Goal: Information Seeking & Learning: Learn about a topic

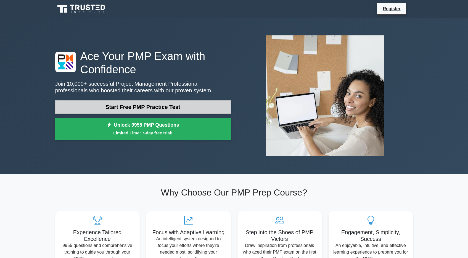
click at [125, 106] on link "Start Free PMP Practice Test" at bounding box center [143, 106] width 176 height 13
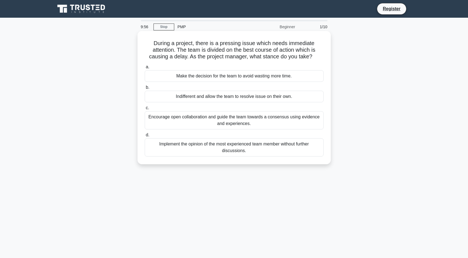
drag, startPoint x: 149, startPoint y: 44, endPoint x: 313, endPoint y: 58, distance: 163.8
click at [313, 58] on h5 "During a project, there is a pressing issue which needs immediate attention. Th…" at bounding box center [234, 50] width 180 height 20
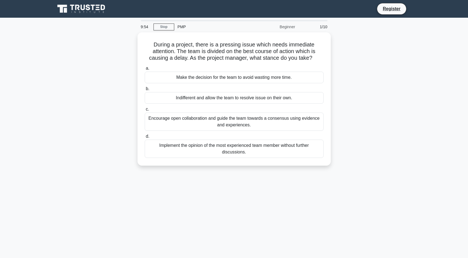
drag, startPoint x: 318, startPoint y: 57, endPoint x: 132, endPoint y: 46, distance: 185.7
click at [129, 44] on div "During a project, there is a pressing issue which needs immediate attention. Th…" at bounding box center [234, 102] width 365 height 140
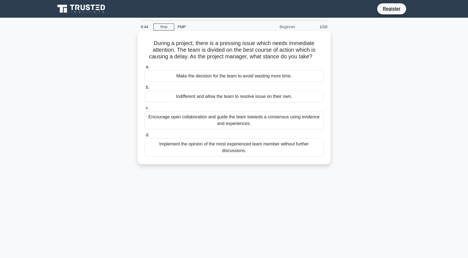
click at [147, 41] on h5 "During a project, there is a pressing issue which needs immediate attention. Th…" at bounding box center [234, 50] width 180 height 20
drag, startPoint x: 152, startPoint y: 39, endPoint x: 287, endPoint y: 162, distance: 182.0
click at [287, 162] on div "During a project, there is a pressing issue which needs immediate attention. Th…" at bounding box center [234, 97] width 189 height 129
click at [243, 115] on div "Encourage open collaboration and guide the team towards a consensus using evide…" at bounding box center [234, 120] width 179 height 18
click at [145, 110] on input "c. Encourage open collaboration and guide the team towards a consensus using ev…" at bounding box center [145, 108] width 0 height 4
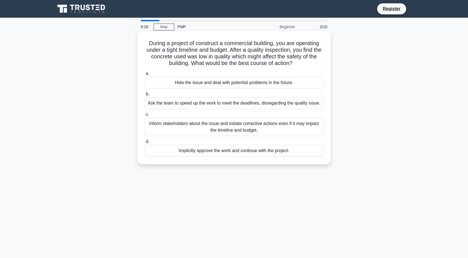
drag, startPoint x: 146, startPoint y: 41, endPoint x: 302, endPoint y: 160, distance: 196.0
click at [302, 160] on div "During a project of construct a commercial building, you are operating under a …" at bounding box center [234, 97] width 189 height 129
click at [296, 56] on h5 "During a project of construct a commercial building, you are operating under a …" at bounding box center [234, 53] width 180 height 27
click at [259, 122] on div "Inform stakeholders about the issue and initiate corrective actions even if it …" at bounding box center [234, 127] width 179 height 18
click at [145, 116] on input "c. Inform stakeholders about the issue and initiate corrective actions even if …" at bounding box center [145, 115] width 0 height 4
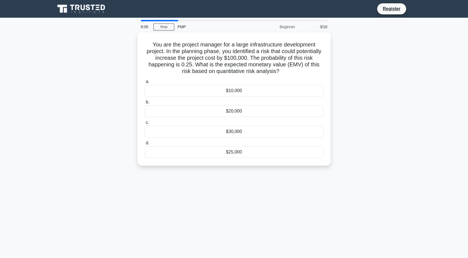
drag, startPoint x: 186, startPoint y: 53, endPoint x: 206, endPoint y: 169, distance: 117.2
click at [206, 169] on div "You are the project manager for a large infrastructure development project. In …" at bounding box center [234, 102] width 365 height 140
click at [219, 54] on h5 "You are the project manager for a large infrastructure development project. In …" at bounding box center [234, 57] width 180 height 34
drag, startPoint x: 299, startPoint y: 68, endPoint x: 137, endPoint y: 48, distance: 163.1
click at [133, 46] on div "You are the project manager for a large infrastructure development project. In …" at bounding box center [234, 102] width 365 height 140
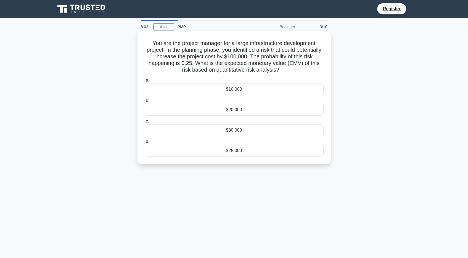
click at [157, 49] on h5 "You are the project manager for a large infrastructure development project. In …" at bounding box center [234, 57] width 180 height 34
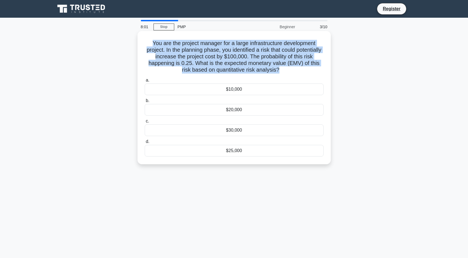
drag, startPoint x: 151, startPoint y: 42, endPoint x: 304, endPoint y: 77, distance: 157.3
click at [304, 77] on div "You are the project manager for a large infrastructure development project. In …" at bounding box center [234, 97] width 189 height 129
click at [304, 73] on h5 "You are the project manager for a large infrastructure development project. In …" at bounding box center [234, 57] width 180 height 34
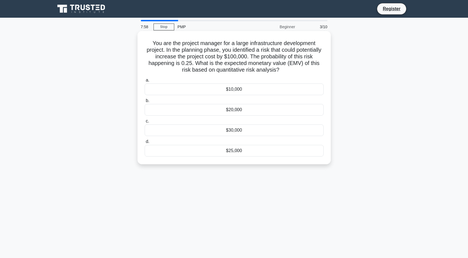
click at [233, 152] on div "$25,000" at bounding box center [234, 151] width 179 height 12
click at [145, 143] on input "d. $25,000" at bounding box center [145, 142] width 0 height 4
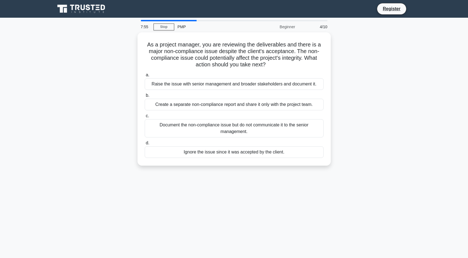
drag, startPoint x: 141, startPoint y: 42, endPoint x: 312, endPoint y: 170, distance: 213.7
click at [312, 170] on div "As a project manager, you are reviewing the deliverables and there is a major n…" at bounding box center [234, 102] width 365 height 140
click at [402, 155] on div "As a project manager, you are reviewing the deliverables and there is a major n…" at bounding box center [234, 102] width 365 height 140
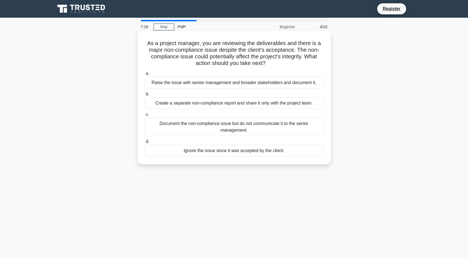
click at [280, 83] on div "Raise the issue with senior management and broader stakeholders and document it." at bounding box center [234, 83] width 179 height 12
click at [145, 75] on input "a. Raise the issue with senior management and broader stakeholders and document…" at bounding box center [145, 74] width 0 height 4
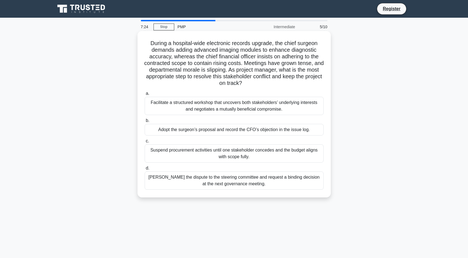
drag, startPoint x: 144, startPoint y: 43, endPoint x: 291, endPoint y: 193, distance: 209.6
click at [291, 193] on div "During a hospital-wide electronic records upgrade, the chief surgeon demands ad…" at bounding box center [234, 114] width 189 height 162
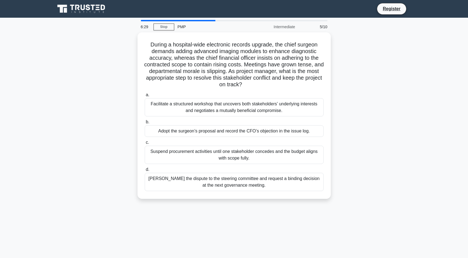
click at [347, 56] on div "During a hospital-wide electronic records upgrade, the chief surgeon demands ad…" at bounding box center [234, 118] width 365 height 173
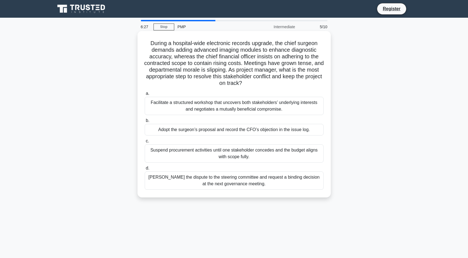
click at [262, 107] on div "Facilitate a structured workshop that uncovers both stakeholders’ underlying in…" at bounding box center [234, 106] width 179 height 18
click at [145, 95] on input "a. Facilitate a structured workshop that uncovers both stakeholders’ underlying…" at bounding box center [145, 94] width 0 height 4
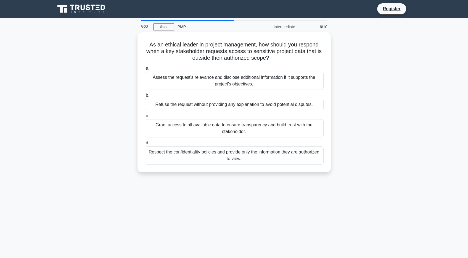
drag, startPoint x: 143, startPoint y: 43, endPoint x: 191, endPoint y: 186, distance: 151.6
click at [191, 186] on div "6:23 Stop PMP Intermediate 6/10 As an ethical leader in project management, how…" at bounding box center [234, 158] width 365 height 276
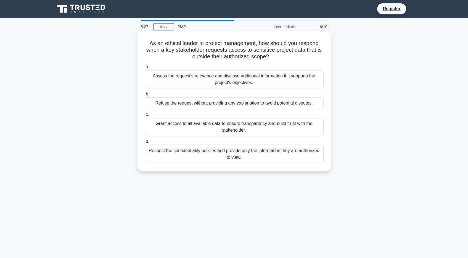
click at [301, 168] on div "As an ethical leader in project management, how should you respond when a key s…" at bounding box center [234, 100] width 189 height 135
click at [230, 84] on div "Assess the request's relevance and disclose additional information if it suppor…" at bounding box center [234, 79] width 179 height 18
click at [145, 69] on input "a. Assess the request's relevance and disclose additional information if it sup…" at bounding box center [145, 67] width 0 height 4
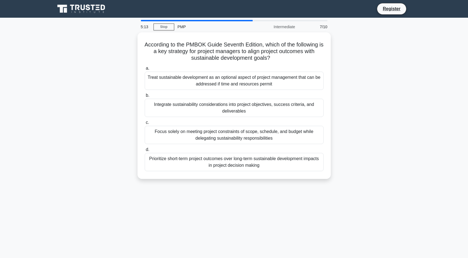
drag, startPoint x: 139, startPoint y: 41, endPoint x: 318, endPoint y: 191, distance: 233.5
click at [318, 191] on div "5:13 Stop PMP Intermediate 7/10 According to the PMBOK Guide Seventh Edition, w…" at bounding box center [234, 158] width 365 height 276
click at [384, 176] on div "According to the PMBOK Guide Seventh Edition, which of the following is a key s…" at bounding box center [234, 108] width 365 height 153
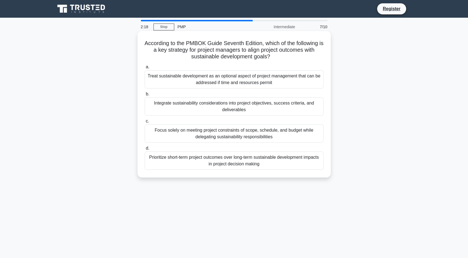
click at [219, 136] on div "Focus solely on meeting project constraints of scope, schedule, and budget whil…" at bounding box center [234, 133] width 179 height 18
click at [145, 123] on input "c. Focus solely on meeting project constraints of scope, schedule, and budget w…" at bounding box center [145, 121] width 0 height 4
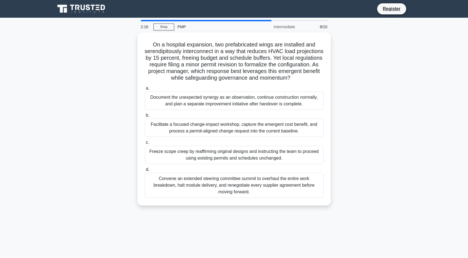
drag, startPoint x: 176, startPoint y: 55, endPoint x: 311, endPoint y: 210, distance: 205.9
click at [311, 210] on div "On a hospital expansion, two prefabricated wings are installed and serendipitou…" at bounding box center [234, 122] width 365 height 180
click at [374, 203] on div "On a hospital expansion, two prefabricated wings are installed and serendipitou…" at bounding box center [234, 122] width 365 height 180
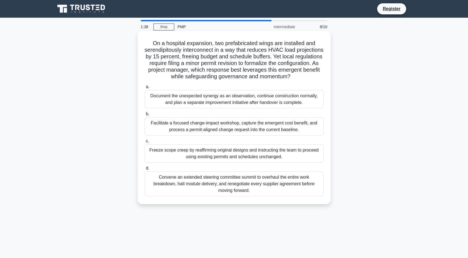
click at [227, 127] on div "Facilitate a focused change-impact workshop, capture the emergent cost benefit,…" at bounding box center [234, 126] width 179 height 18
click at [145, 116] on input "b. Facilitate a focused change-impact workshop, capture the emergent cost benef…" at bounding box center [145, 114] width 0 height 4
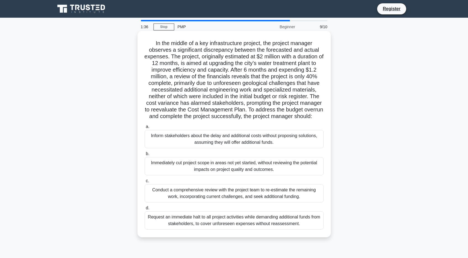
drag, startPoint x: 143, startPoint y: 40, endPoint x: 315, endPoint y: 231, distance: 257.4
click at [315, 231] on div "In the middle of a key infrastructure project, the project manager observes a s…" at bounding box center [234, 134] width 189 height 202
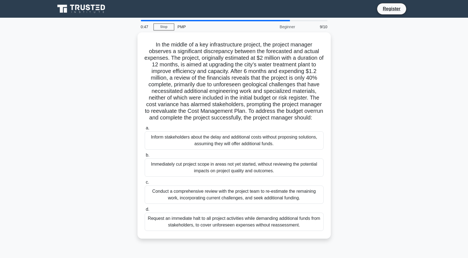
click at [54, 215] on div "In the middle of a key infrastructure project, the project manager observes a s…" at bounding box center [234, 138] width 365 height 213
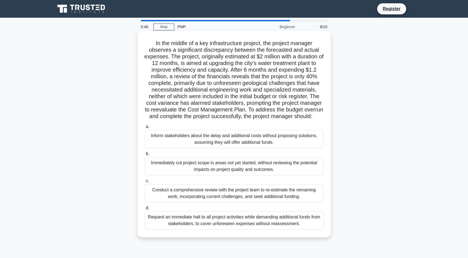
click at [239, 195] on div "Conduct a comprehensive review with the project team to re-estimate the remaini…" at bounding box center [234, 193] width 179 height 18
click at [145, 183] on input "c. Conduct a comprehensive review with the project team to re-estimate the rema…" at bounding box center [145, 181] width 0 height 4
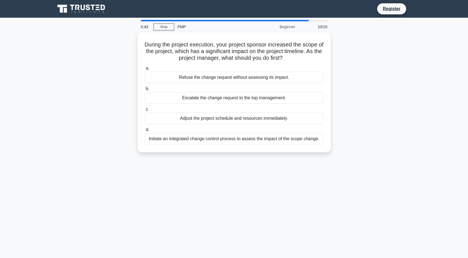
drag, startPoint x: 141, startPoint y: 43, endPoint x: 315, endPoint y: 158, distance: 209.1
click at [315, 158] on div "During the project execution, your project sponsor increased the scope of the p…" at bounding box center [234, 95] width 365 height 127
click at [88, 154] on div "During the project execution, your project sponsor increased the scope of the p…" at bounding box center [234, 95] width 365 height 127
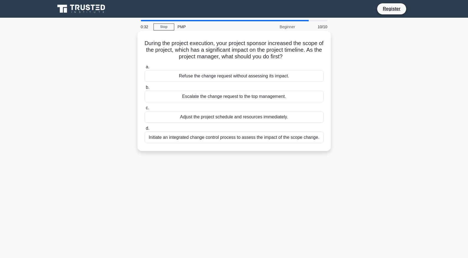
click at [227, 136] on div "Initiate an integrated change control process to assess the impact of the scope…" at bounding box center [234, 137] width 179 height 12
click at [145, 130] on input "d. Initiate an integrated change control process to assess the impact of the sc…" at bounding box center [145, 129] width 0 height 4
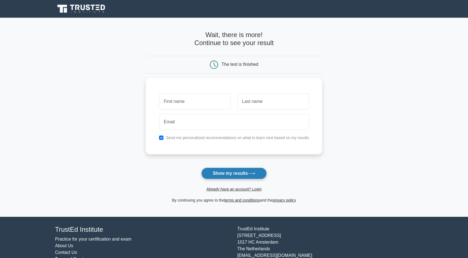
click at [239, 176] on button "Show my results" at bounding box center [233, 173] width 65 height 12
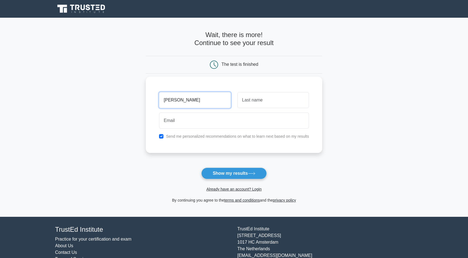
type input "[PERSON_NAME]"
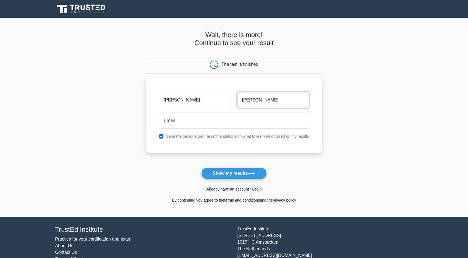
type input "[PERSON_NAME]"
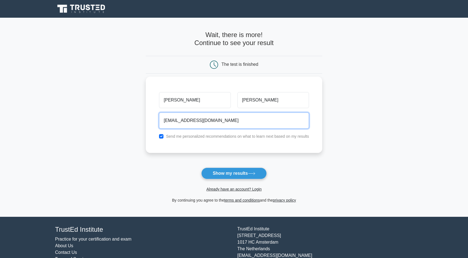
type input "[EMAIL_ADDRESS][DOMAIN_NAME]"
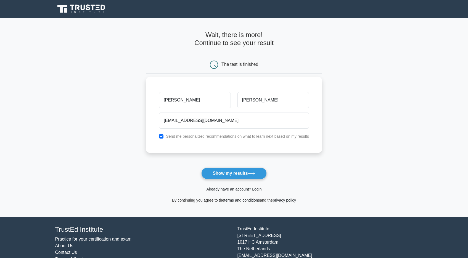
click at [161, 135] on input "checkbox" at bounding box center [161, 136] width 4 height 4
click at [162, 133] on div "Send me personalized recommendations on what to learn next based on my results" at bounding box center [234, 136] width 157 height 7
click at [160, 135] on input "checkbox" at bounding box center [161, 136] width 4 height 4
checkbox input "true"
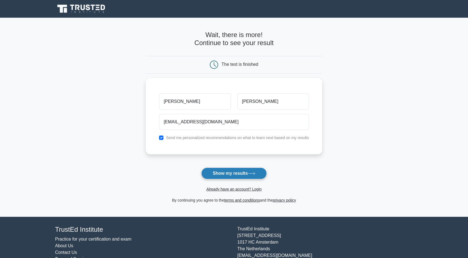
click at [234, 172] on button "Show my results" at bounding box center [233, 173] width 65 height 12
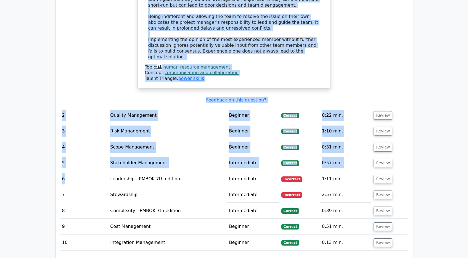
scroll to position [0, 3]
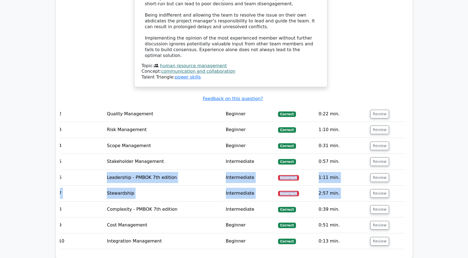
drag, startPoint x: 107, startPoint y: 128, endPoint x: 394, endPoint y: 150, distance: 287.0
click at [394, 150] on tbody "1 Human Resource Management Beginner Correct 0:28 min. Review a. b. c." at bounding box center [231, 22] width 349 height 454
click at [394, 185] on td "Review" at bounding box center [386, 193] width 37 height 16
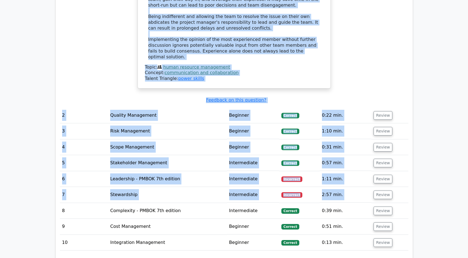
drag, startPoint x: 398, startPoint y: 150, endPoint x: 54, endPoint y: 125, distance: 345.6
click at [54, 125] on div "Question Analysis Question # Topic Difficulty Result Time Spent Action 1 Human …" at bounding box center [234, 13] width 365 height 506
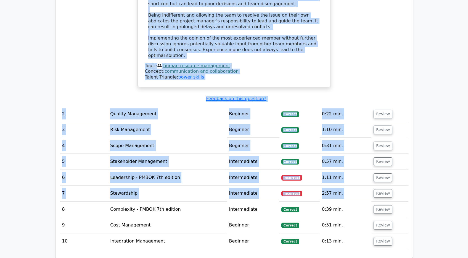
click at [145, 185] on td "Stewardship" at bounding box center [167, 193] width 119 height 16
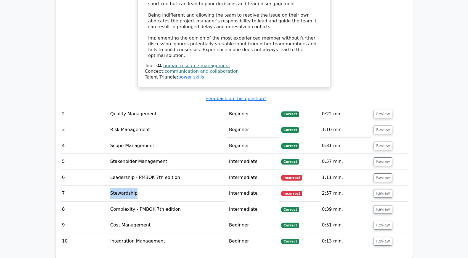
drag, startPoint x: 134, startPoint y: 147, endPoint x: 110, endPoint y: 147, distance: 24.0
click at [110, 185] on td "Stewardship" at bounding box center [167, 193] width 119 height 16
click at [184, 122] on td "Risk Management" at bounding box center [167, 130] width 119 height 16
click at [120, 185] on td "Stewardship" at bounding box center [167, 193] width 119 height 16
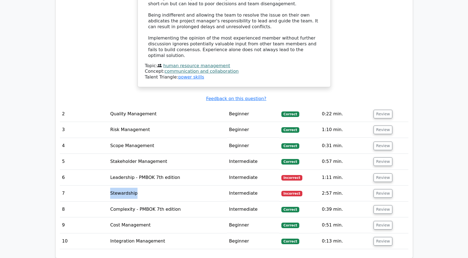
click at [175, 185] on td "Stewardship" at bounding box center [167, 193] width 119 height 16
